Goal: Browse casually: Explore the website without a specific task or goal

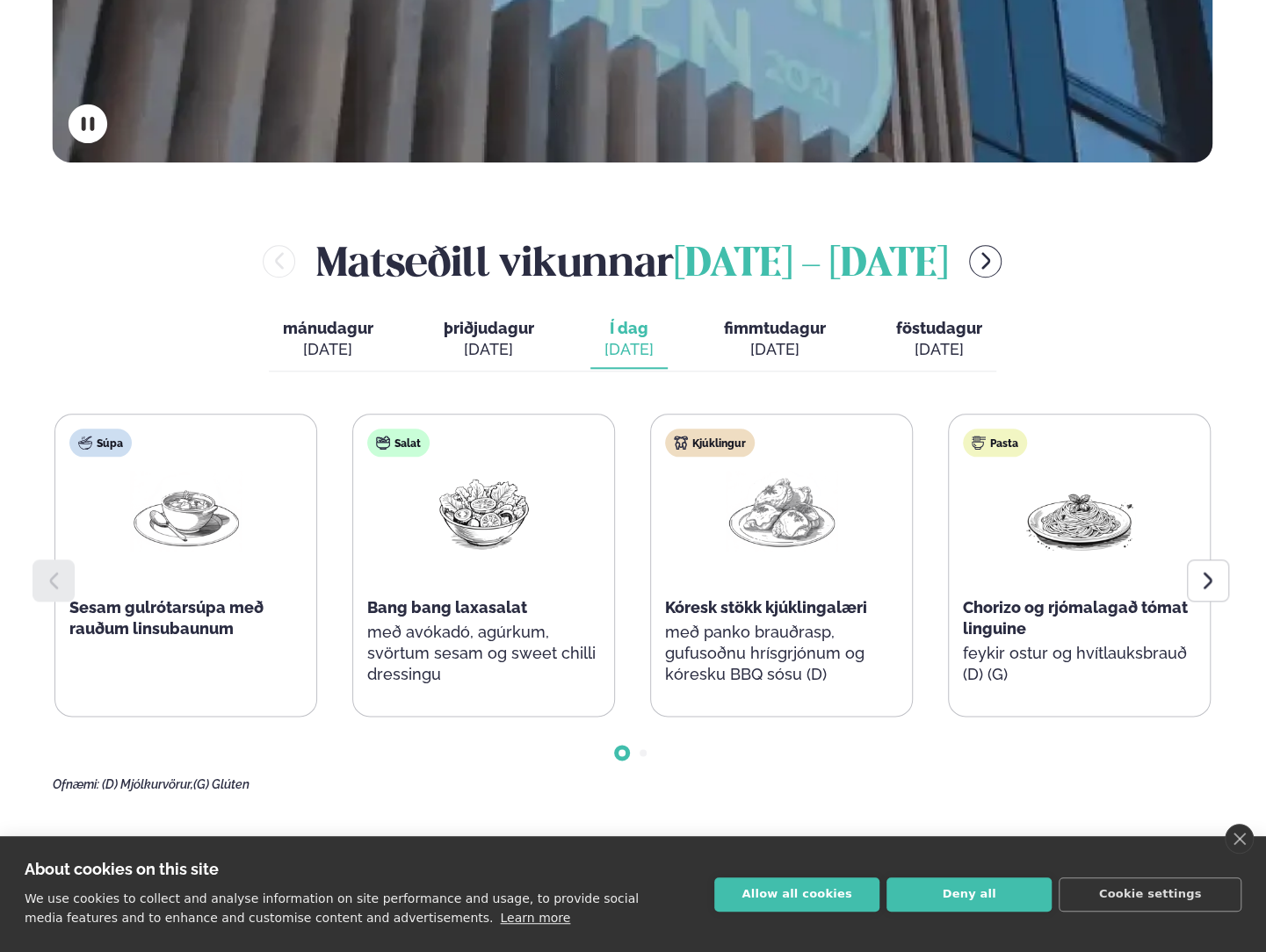
scroll to position [790, 0]
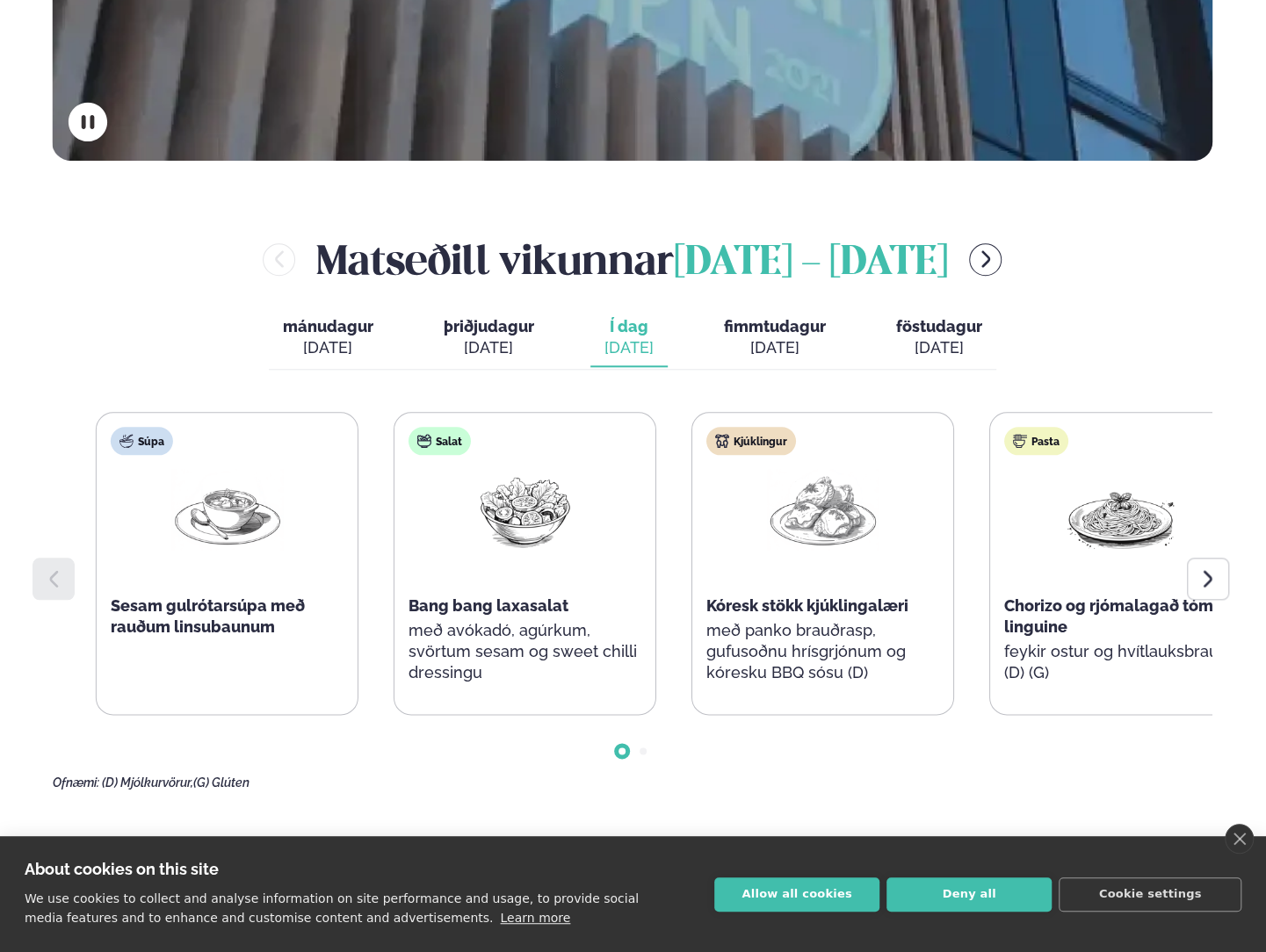
click at [497, 552] on div "Salat Bang bang laxasalat með avókadó, agúrkum, svörtum sesam og sweet chilli d…" at bounding box center [525, 564] width 261 height 302
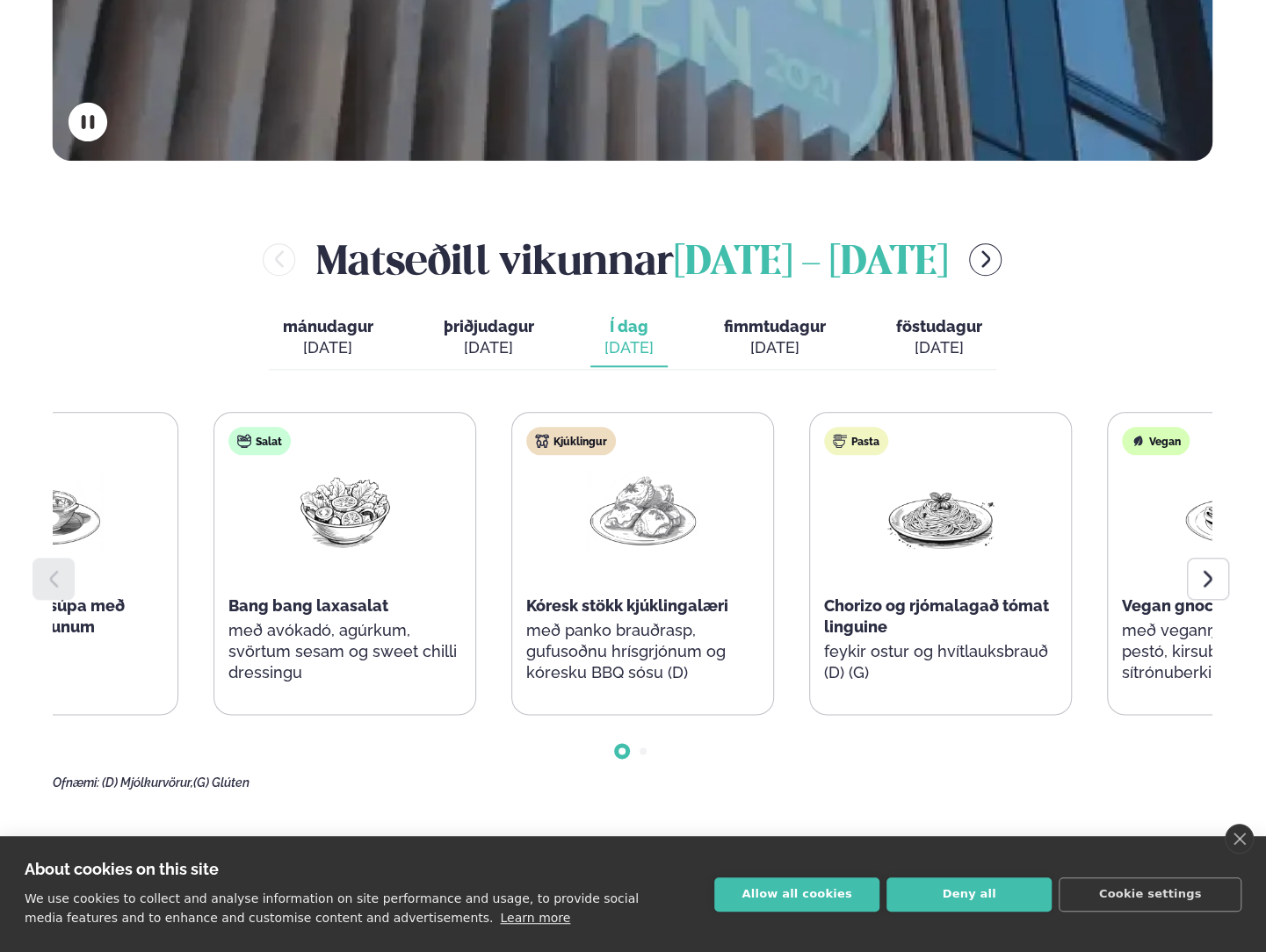
click at [408, 595] on div "Bang bang laxasalat" at bounding box center [344, 606] width 232 height 21
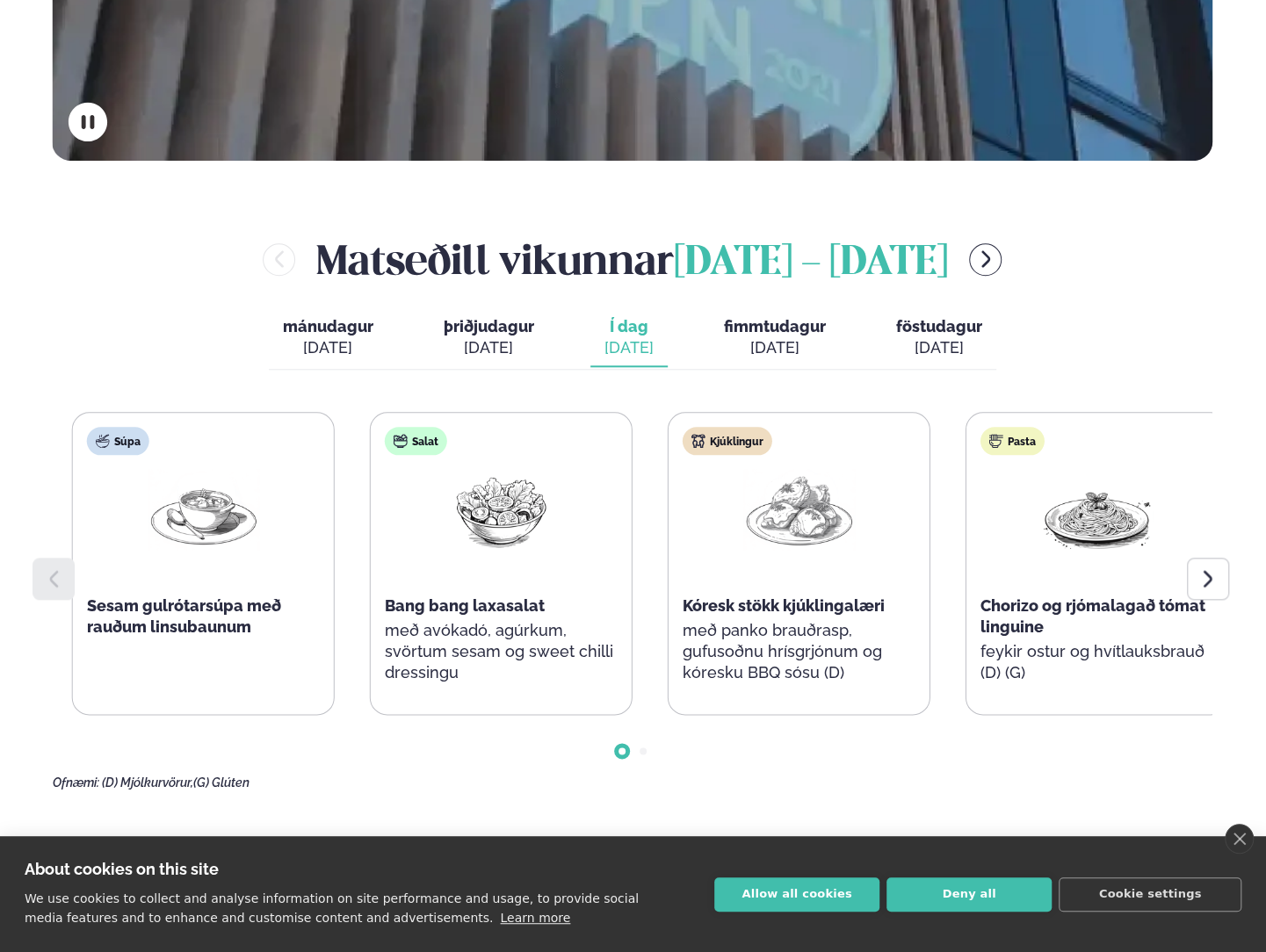
click at [411, 560] on div "Salat Bang bang laxasalat með avókadó, agúrkum, svörtum sesam og sweet chilli d…" at bounding box center [502, 564] width 261 height 302
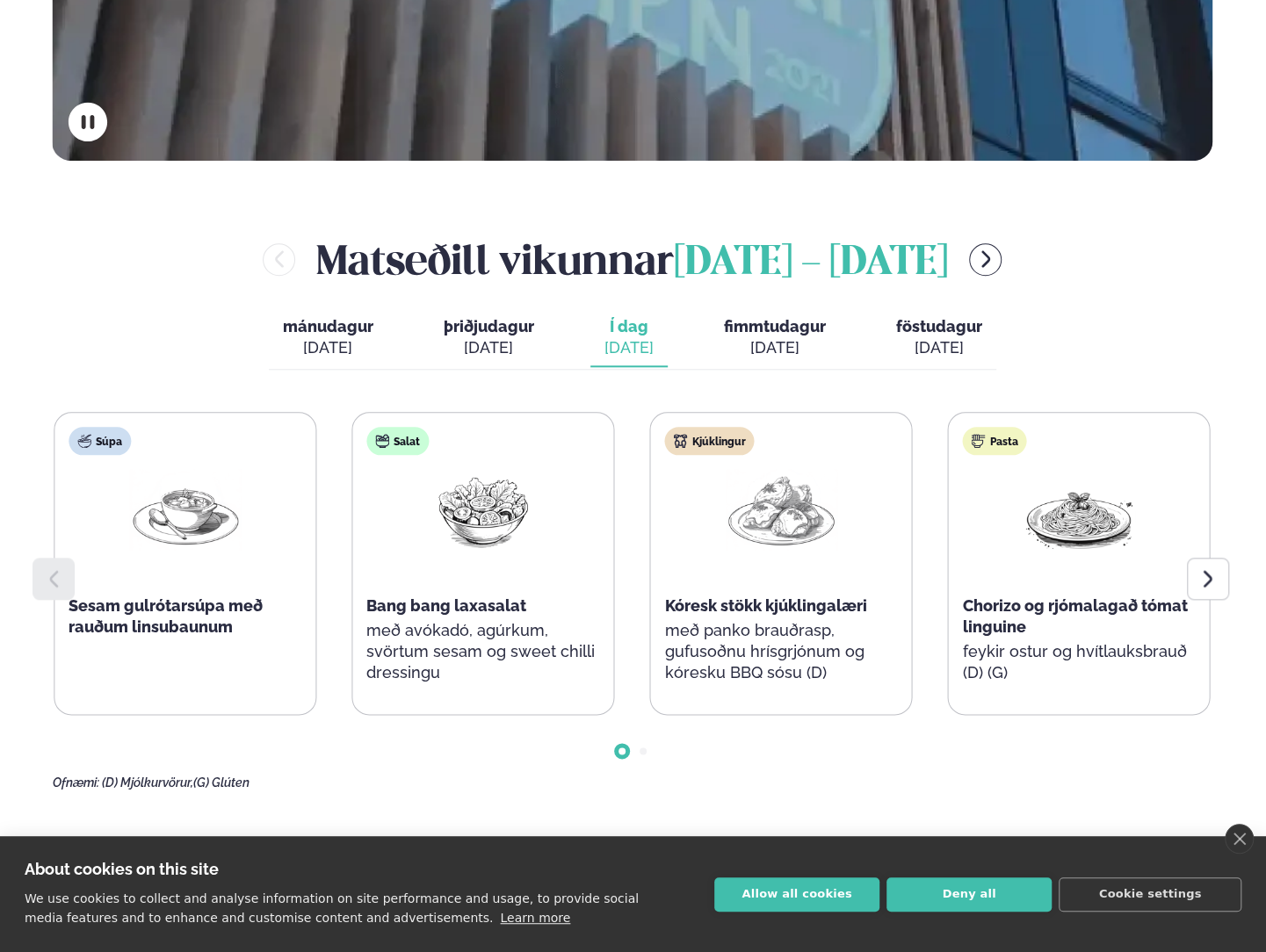
click at [407, 561] on div "Salat Bang bang laxasalat með avókadó, agúrkum, svörtum sesam og sweet chilli d…" at bounding box center [483, 564] width 261 height 302
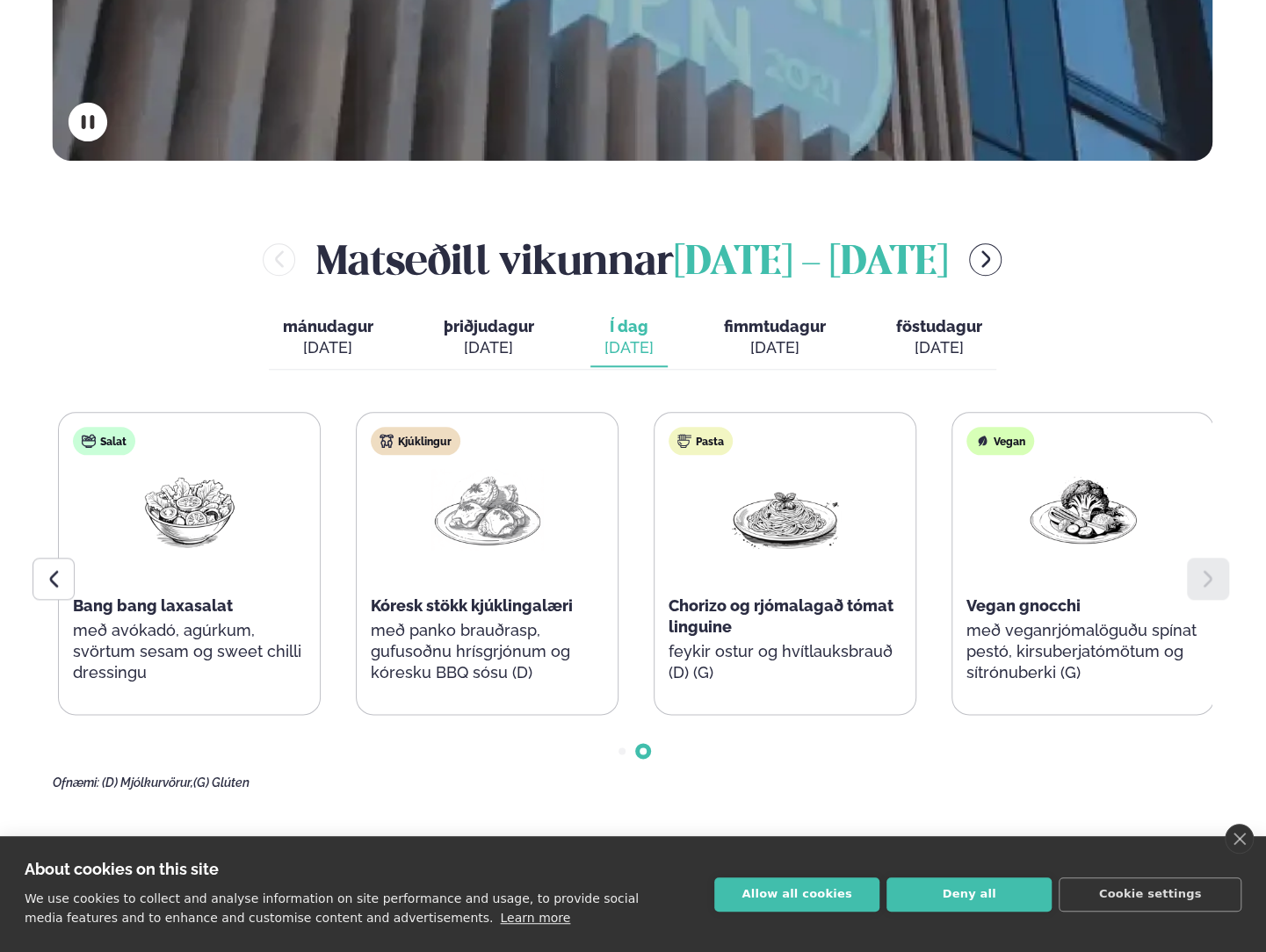
click at [277, 620] on p "með avókadó, agúrkum, svörtum sesam og sweet chilli dressingu" at bounding box center [190, 652] width 232 height 63
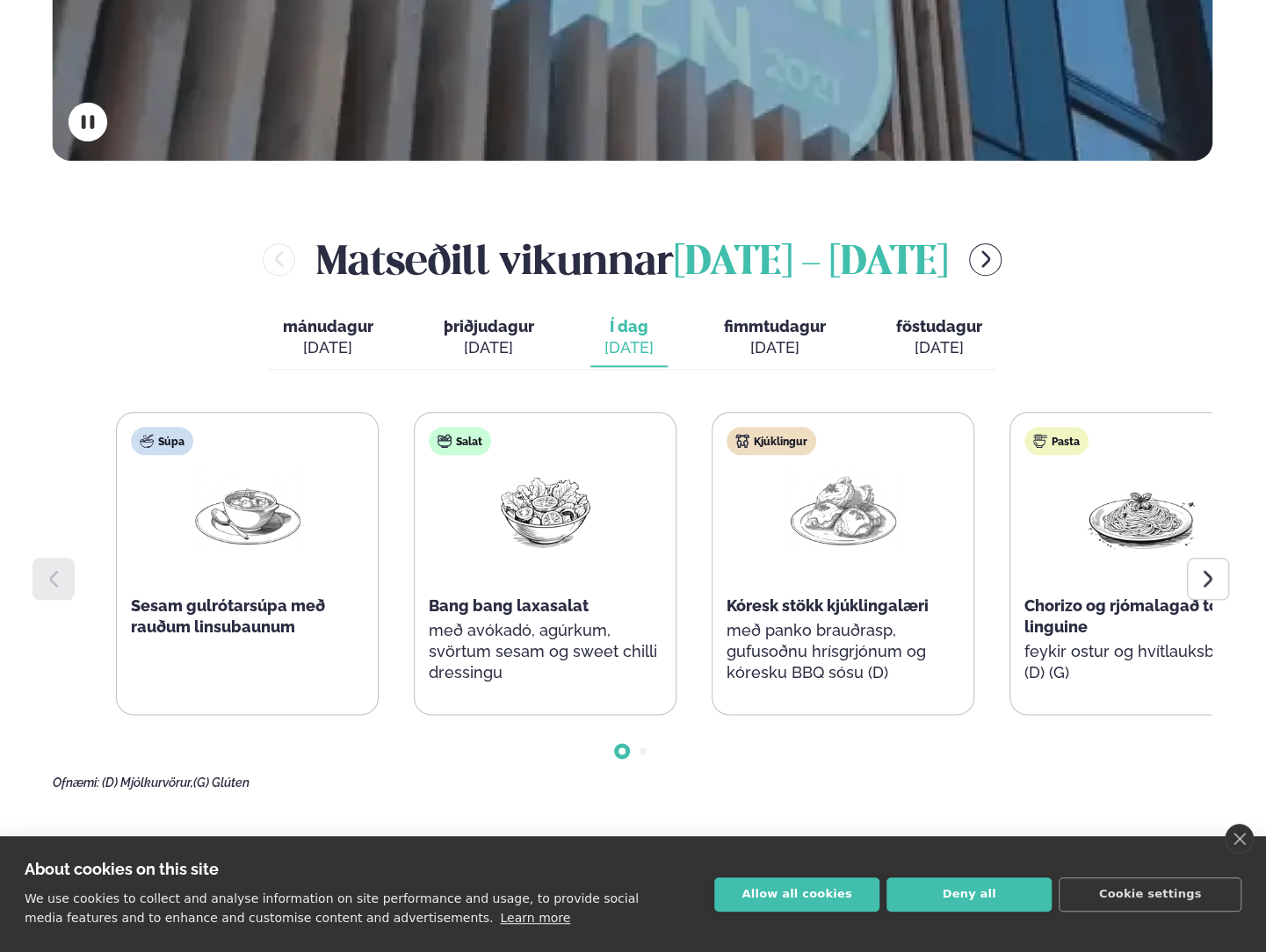
click at [498, 558] on div "Salat Bang bang laxasalat með avókadó, agúrkum, svörtum sesam og sweet chilli d…" at bounding box center [545, 564] width 261 height 302
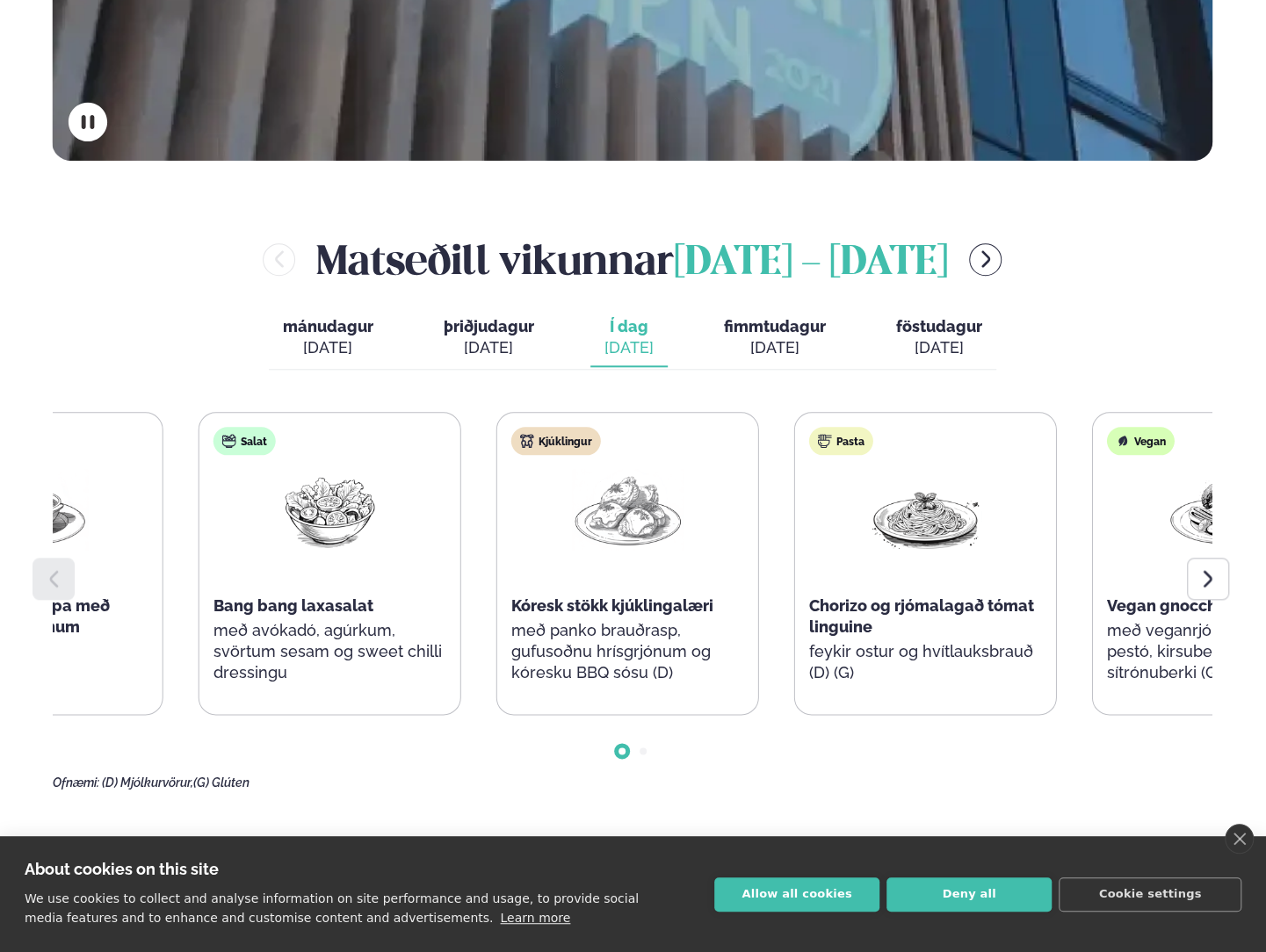
click at [641, 508] on div at bounding box center [628, 526] width 113 height 113
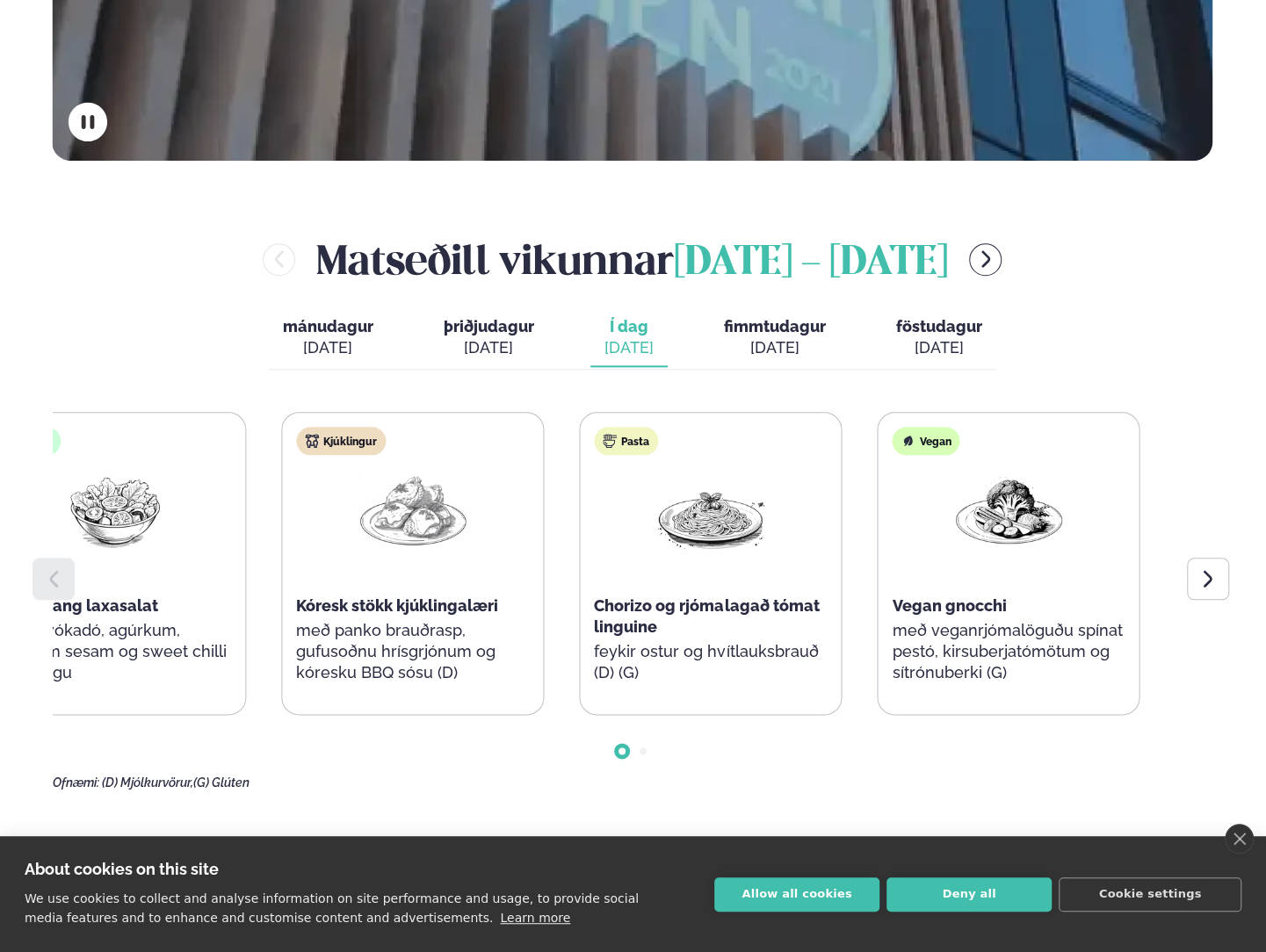
click at [448, 503] on div "Kjúklingur Kóresk stökk kjúklingalæri með panko brauðrasp, gufusoðnu hrísgrjónu…" at bounding box center [412, 564] width 261 height 302
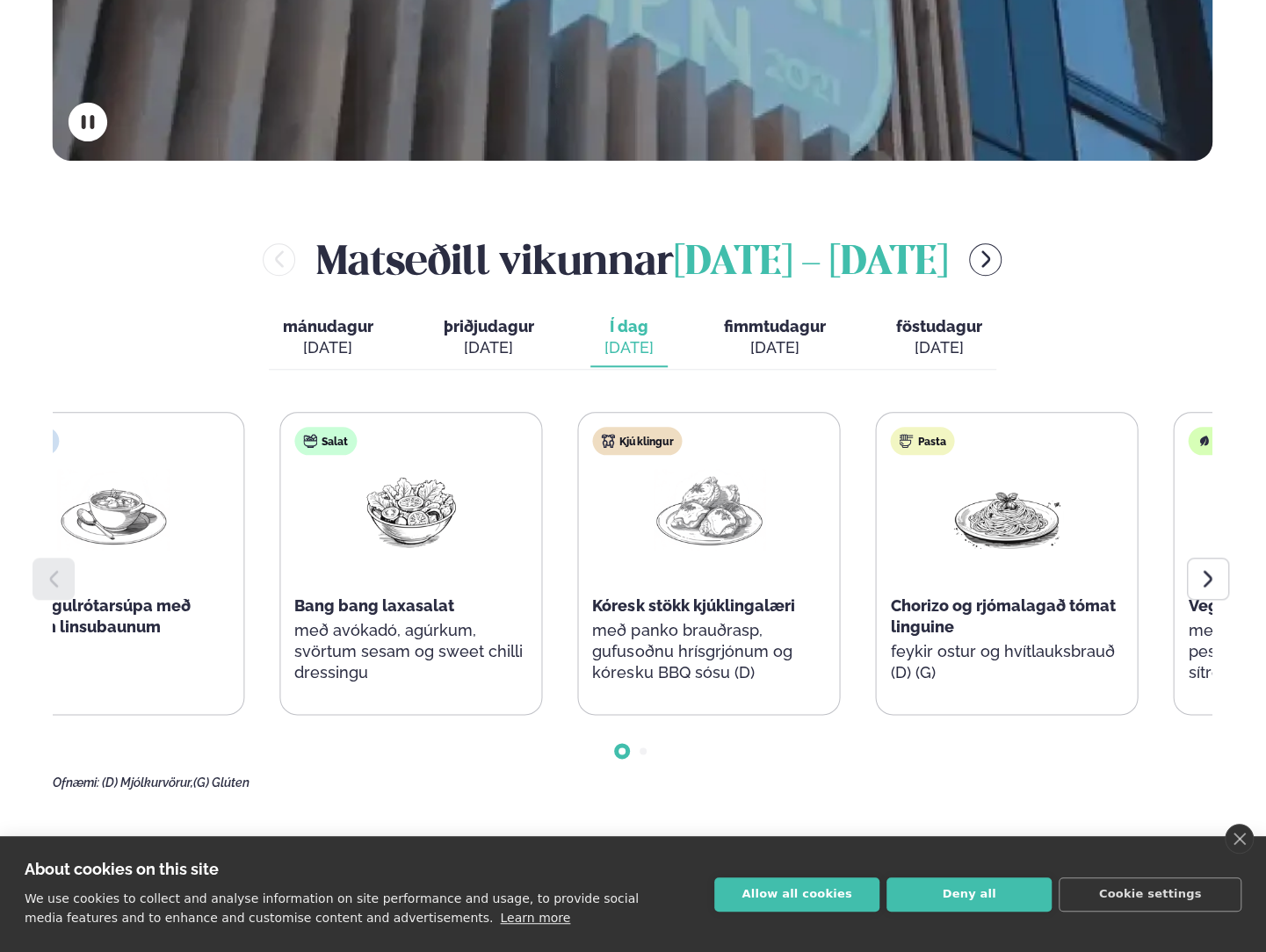
click at [801, 515] on div "Kjúklingur Kóresk stökk kjúklingalæri með panko brauðrasp, gufusoðnu hrísgrjónu…" at bounding box center [709, 564] width 261 height 302
